Goal: Transaction & Acquisition: Purchase product/service

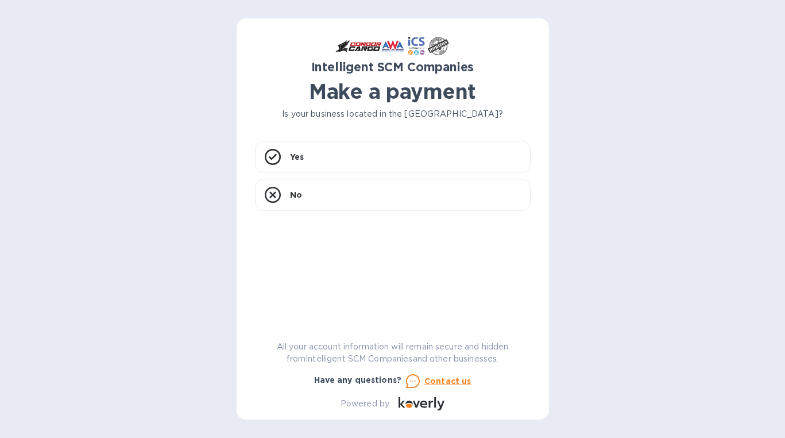
click at [343, 137] on div "Intelligent SCM Companies Make a payment Is your business located in [GEOGRAPHI…" at bounding box center [393, 223] width 276 height 373
click at [343, 155] on div "Yes" at bounding box center [393, 157] width 276 height 32
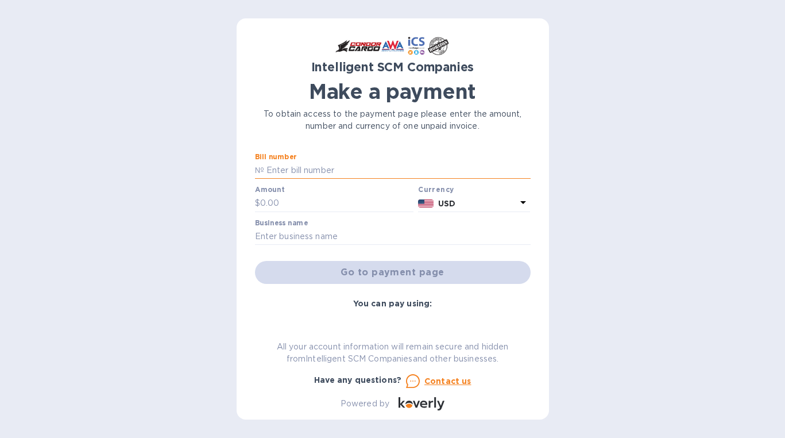
click at [338, 172] on input "text" at bounding box center [397, 170] width 267 height 17
paste input "S00505595/B"
type input "S00505595"
click at [334, 206] on input "text" at bounding box center [337, 203] width 154 height 17
paste input "425.33"
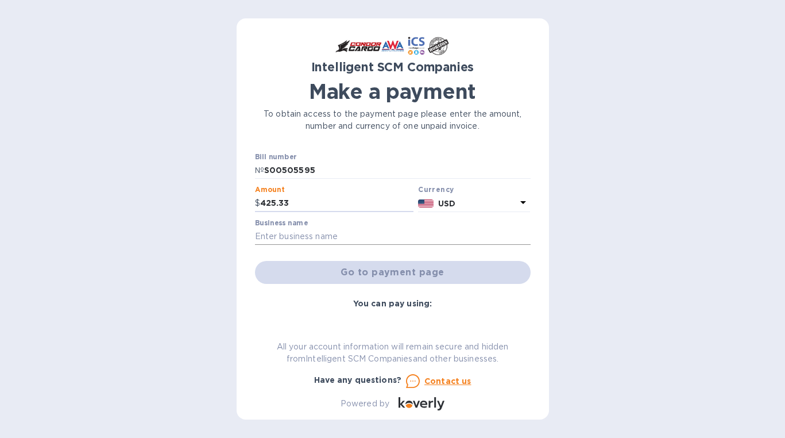
type input "425.33"
click at [327, 236] on input "text" at bounding box center [393, 236] width 276 height 17
type input "Momotaro Trading LLC"
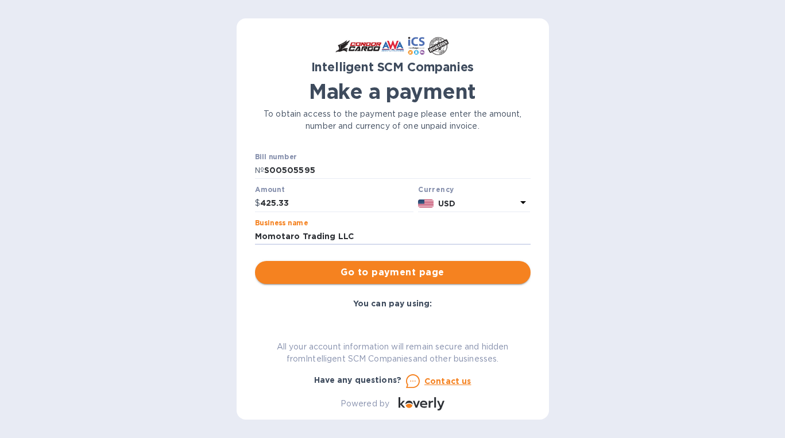
click at [410, 276] on span "Go to payment page" at bounding box center [392, 272] width 257 height 14
